Goal: Task Accomplishment & Management: Use online tool/utility

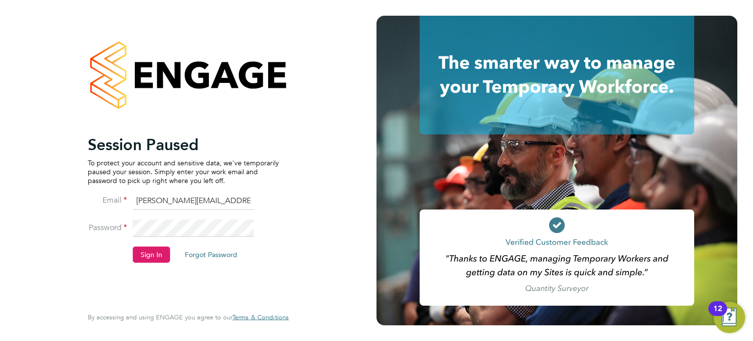
click at [134, 252] on button "Sign In" at bounding box center [151, 254] width 37 height 16
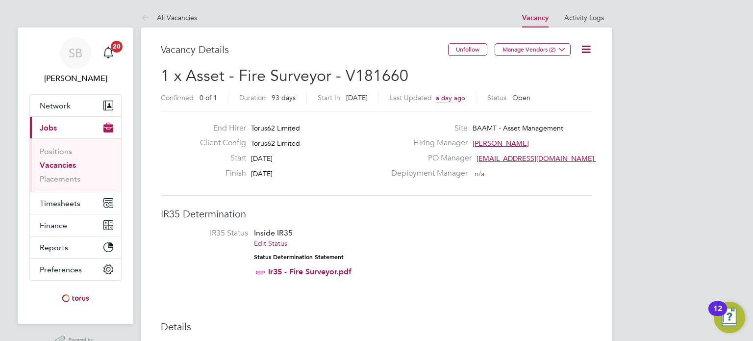
click at [374, 74] on span "1 x Asset - Fire Surveyor - V181660" at bounding box center [284, 75] width 247 height 19
click at [373, 74] on span "1 x Asset - Fire Surveyor - V181660" at bounding box center [284, 75] width 247 height 19
copy span "V181660"
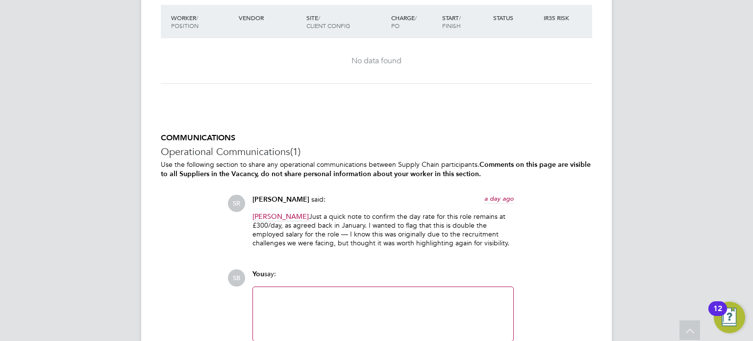
scroll to position [931, 0]
